Goal: Task Accomplishment & Management: Manage account settings

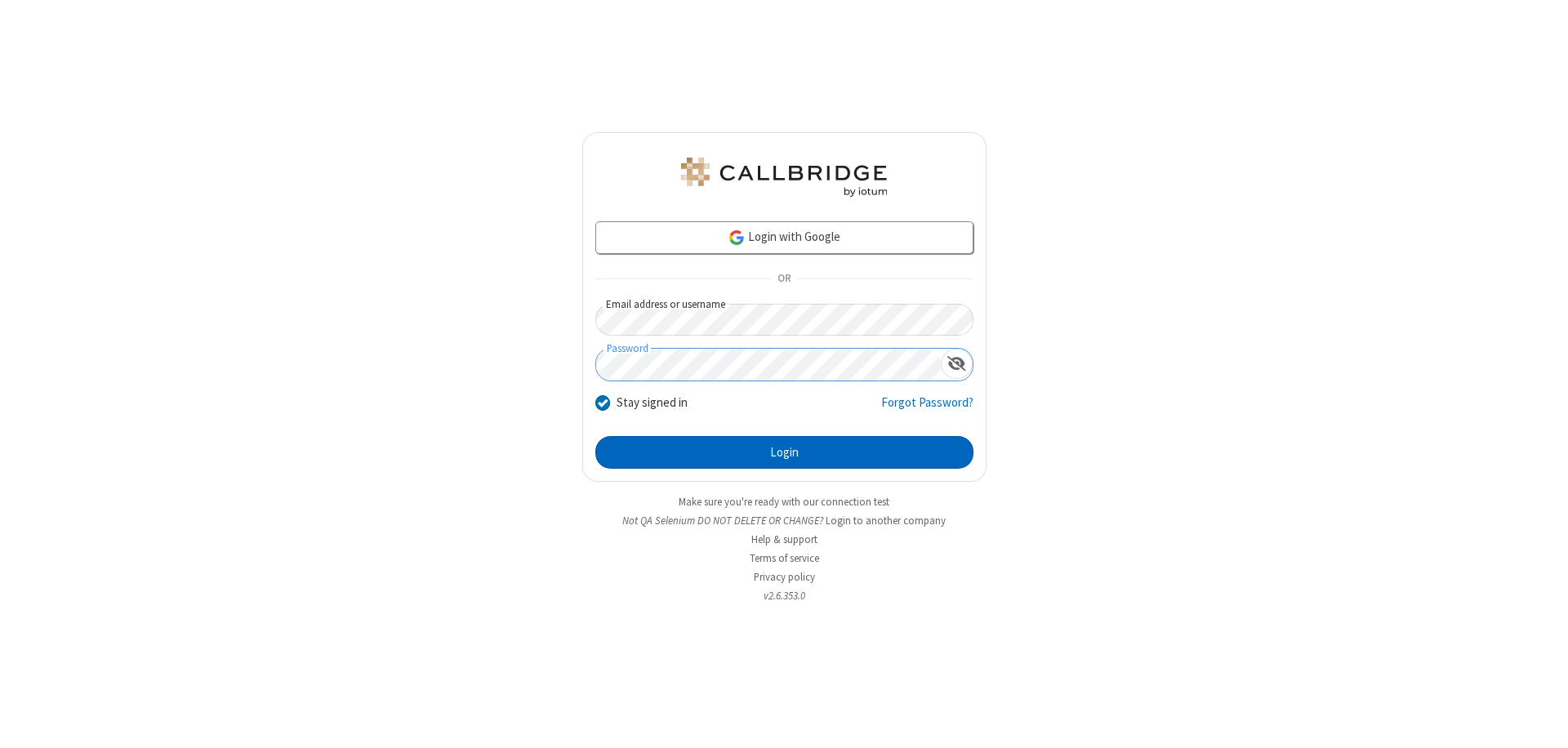
click at [784, 452] on button "Login" at bounding box center [784, 452] width 379 height 33
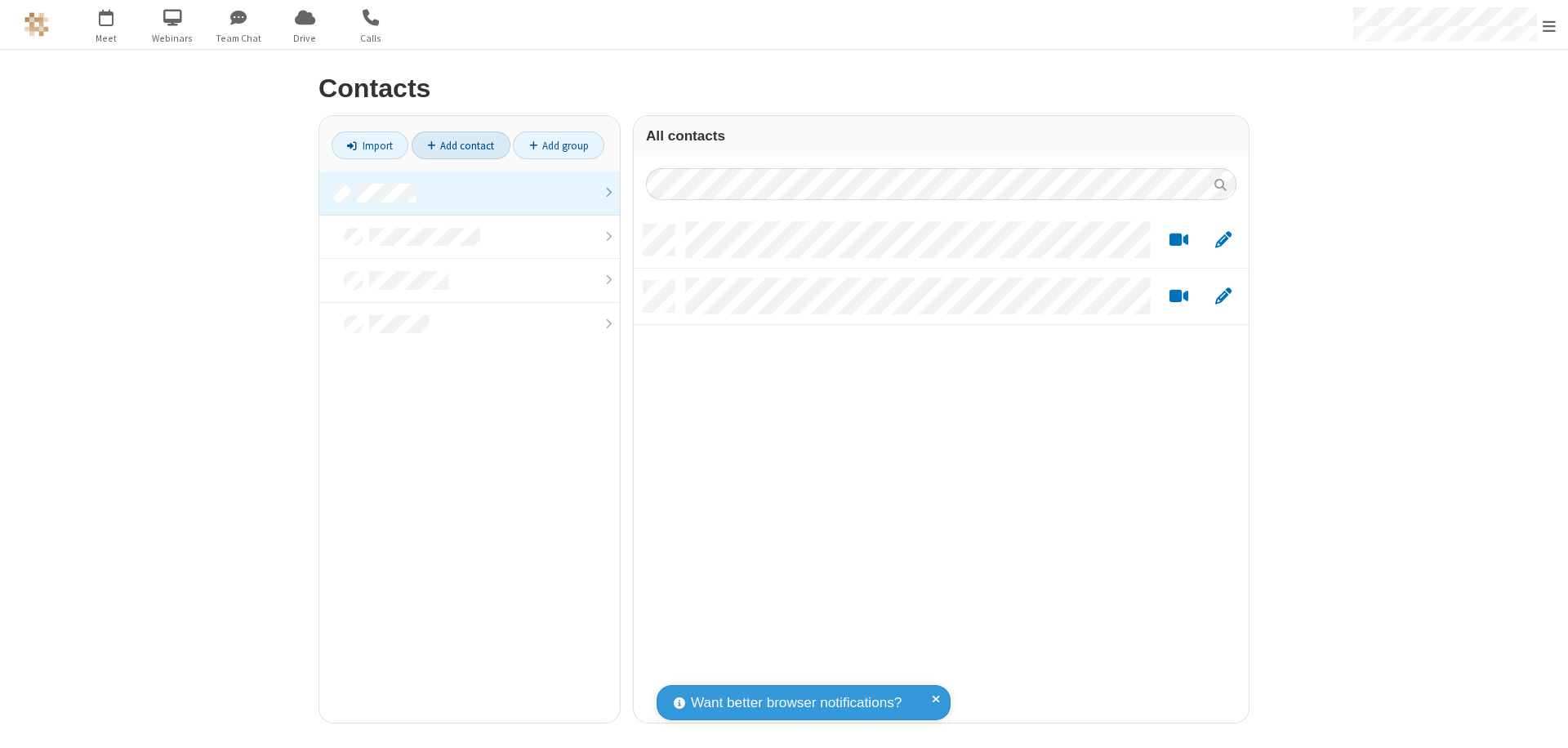
click at [461, 145] on link "Add contact" at bounding box center [460, 145] width 98 height 28
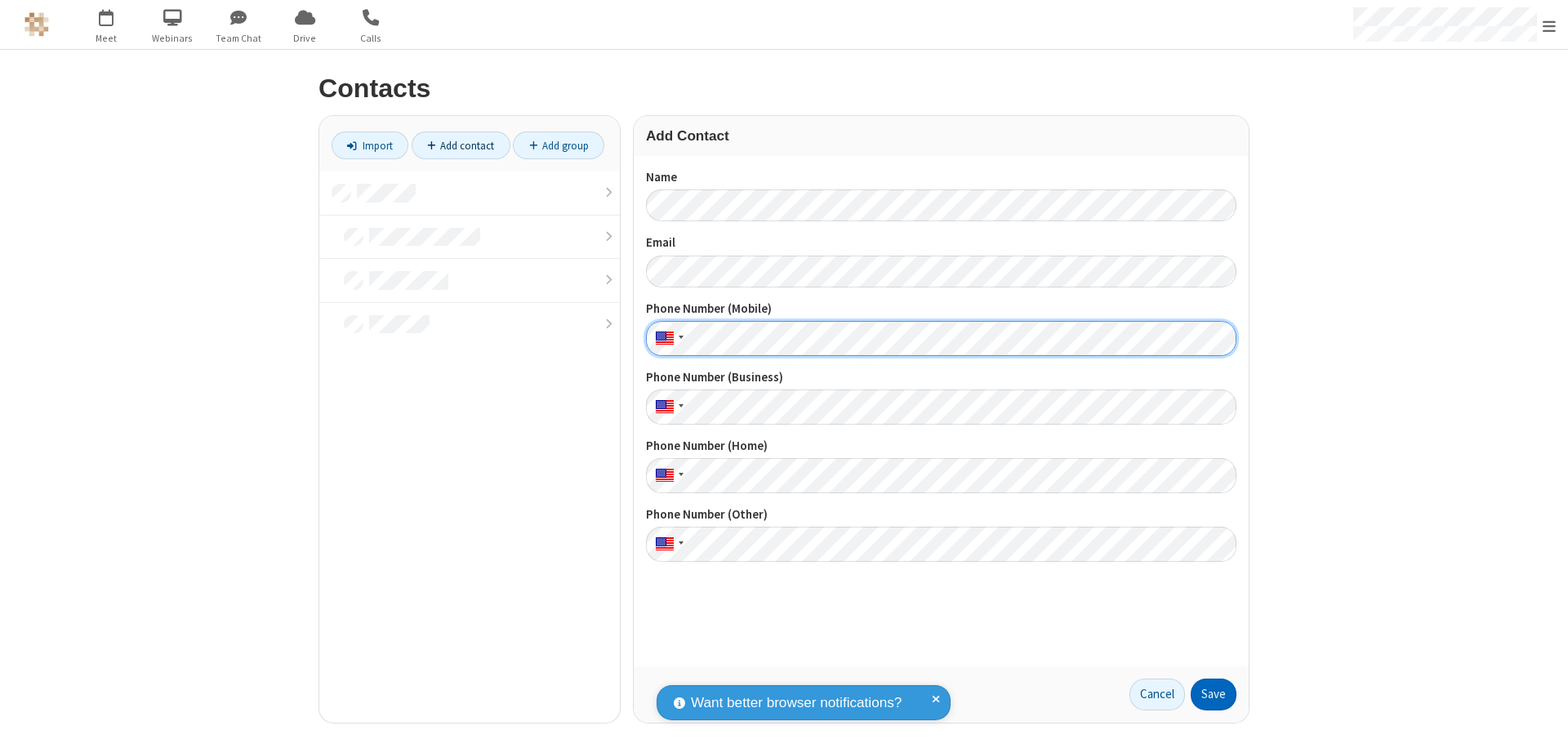
click at [1213, 694] on button "Save" at bounding box center [1213, 694] width 46 height 33
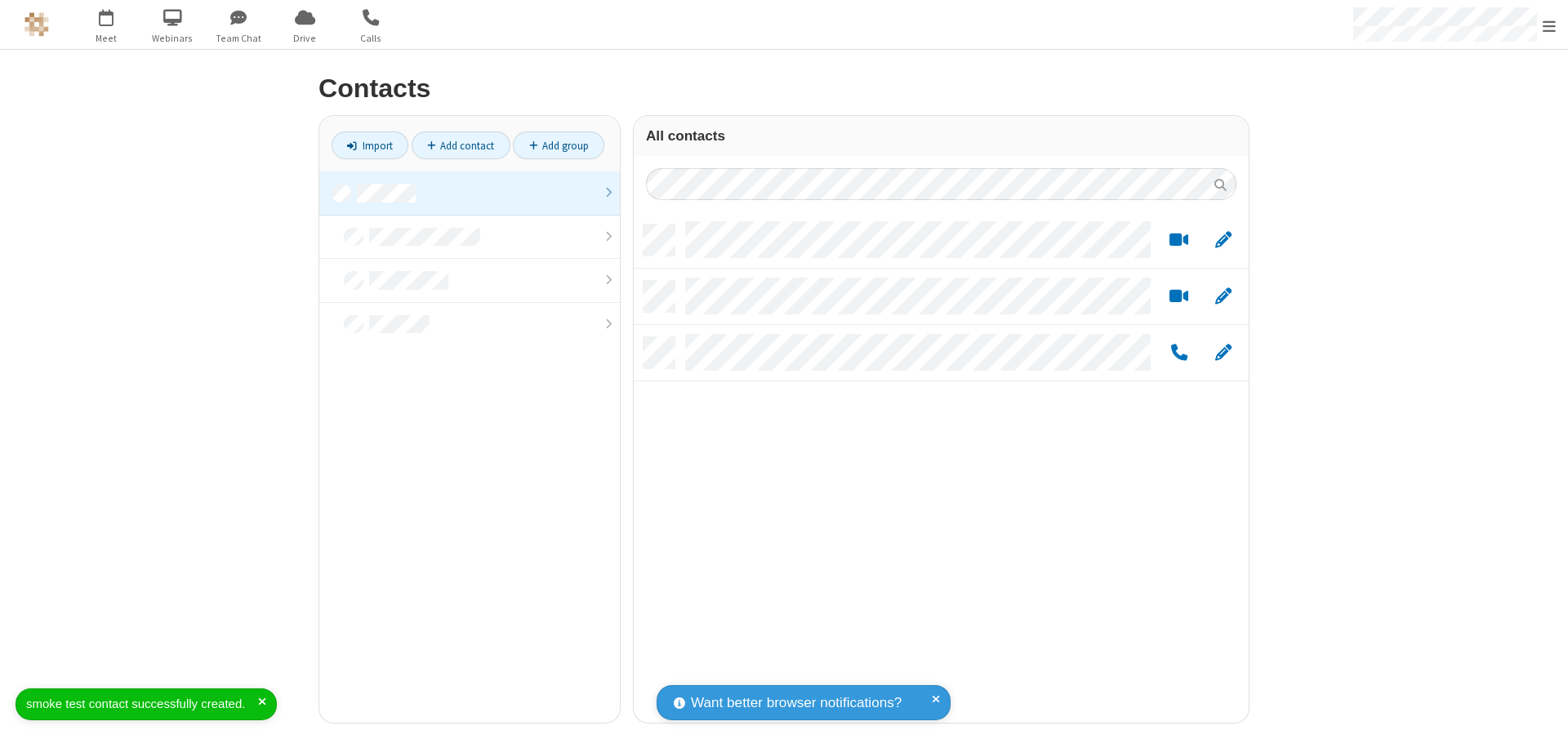
scroll to position [498, 603]
